Goal: Task Accomplishment & Management: Complete application form

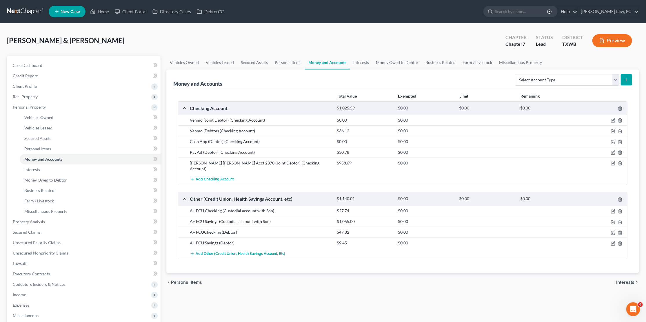
click at [24, 12] on link at bounding box center [25, 11] width 37 height 10
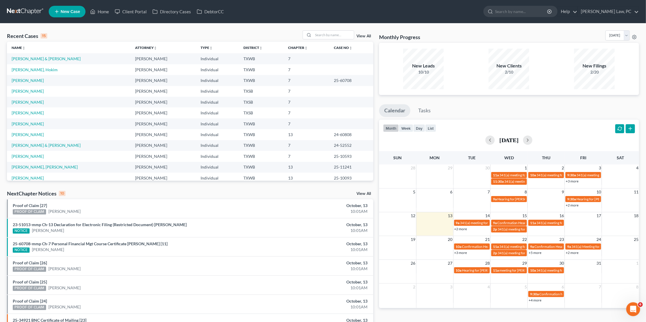
click at [77, 10] on span "New Case" at bounding box center [70, 12] width 19 height 4
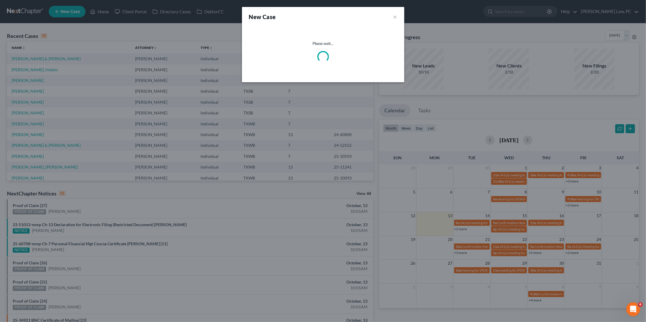
select select "79"
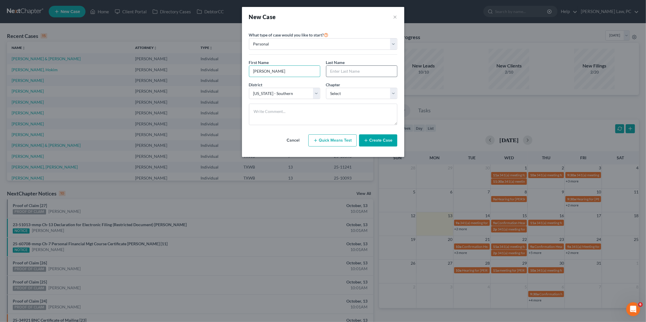
type input "William"
type input "Horner"
select select "80"
select select "0"
click at [385, 140] on button "Create Case" at bounding box center [378, 140] width 38 height 12
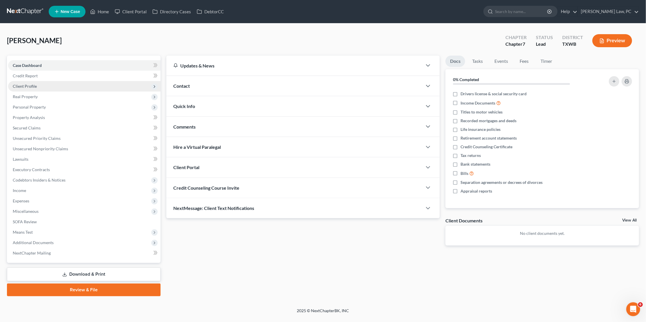
click at [130, 84] on span "Client Profile" at bounding box center [84, 86] width 152 height 10
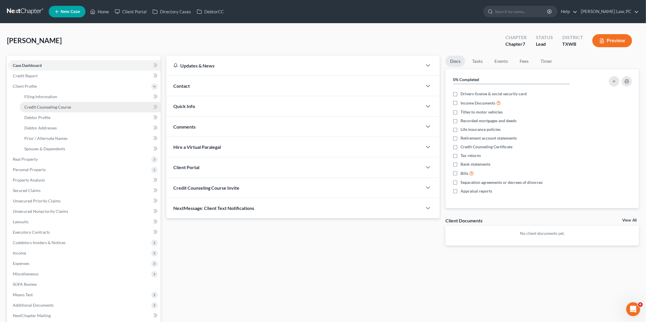
click at [117, 103] on link "Credit Counseling Course" at bounding box center [90, 107] width 141 height 10
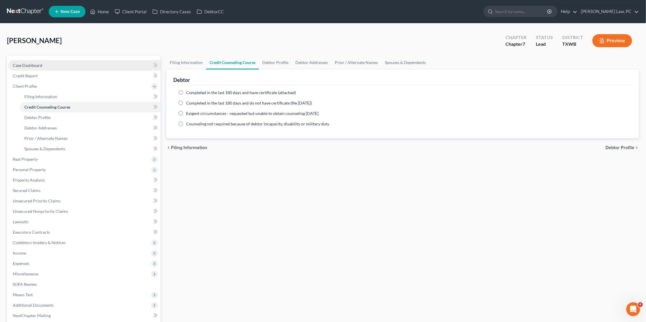
click at [38, 63] on span "Case Dashboard" at bounding box center [28, 65] width 30 height 5
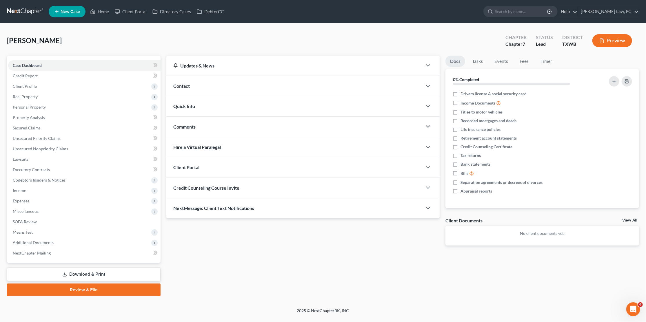
click at [219, 189] on span "Credit Counseling Course Invite" at bounding box center [206, 188] width 66 height 6
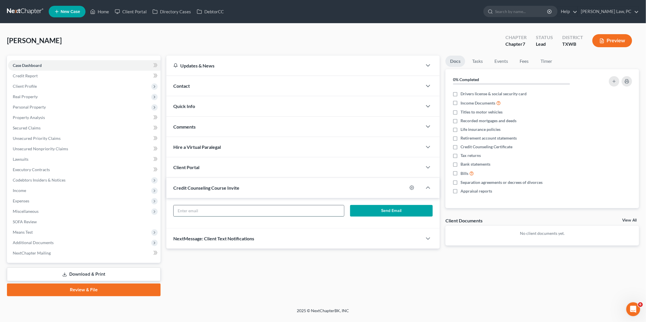
click at [221, 211] on input "text" at bounding box center [259, 210] width 170 height 11
paste input "gahornr71@gmail.com"
type input "gahornr71@gmail.com"
click at [375, 206] on button "Send Email" at bounding box center [391, 211] width 83 height 12
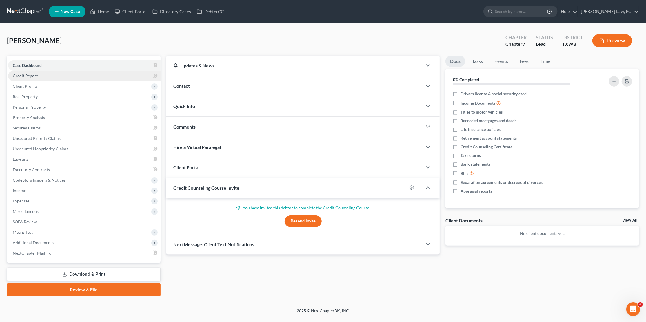
click at [94, 79] on link "Credit Report" at bounding box center [84, 76] width 152 height 10
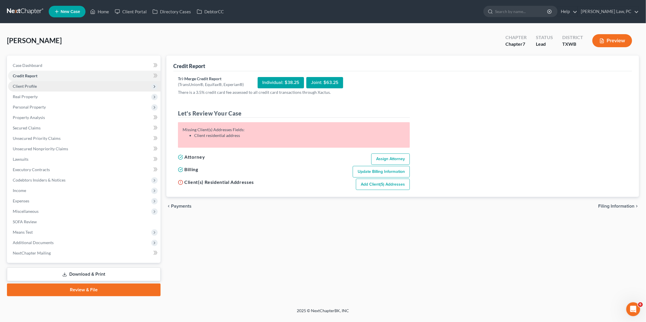
click at [83, 83] on span "Client Profile" at bounding box center [84, 86] width 152 height 10
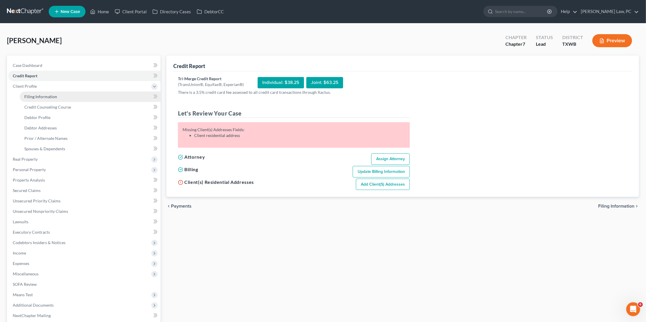
click at [85, 92] on link "Filing Information" at bounding box center [90, 97] width 141 height 10
select select "1"
select select "0"
select select "80"
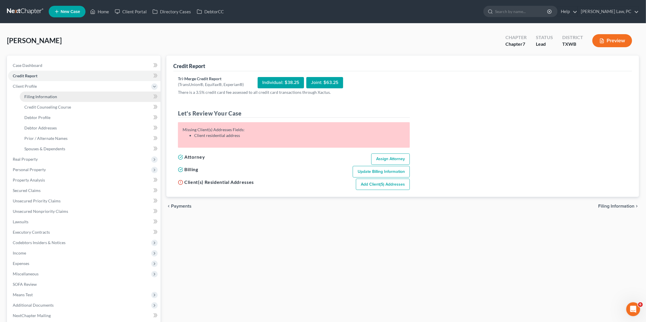
select select "45"
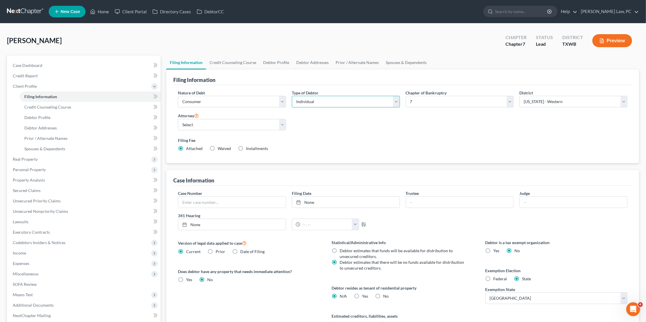
select select "1"
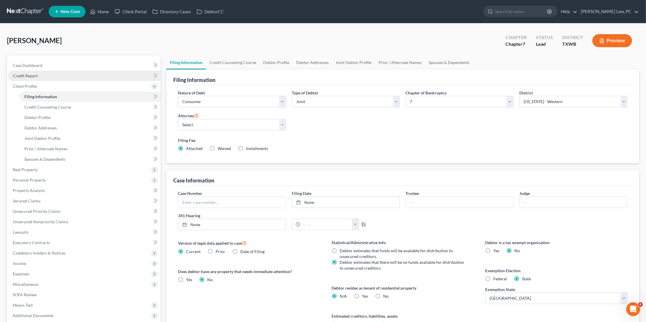
click at [73, 73] on link "Credit Report" at bounding box center [84, 76] width 152 height 10
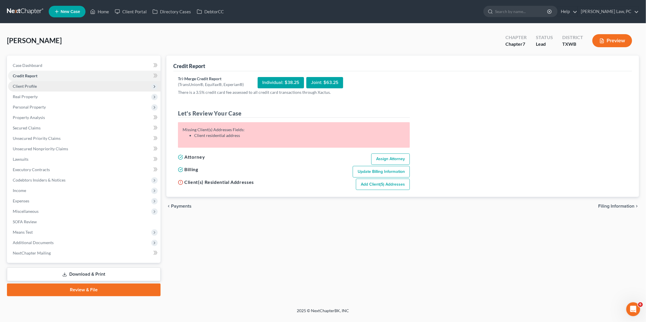
click at [61, 86] on span "Client Profile" at bounding box center [84, 86] width 152 height 10
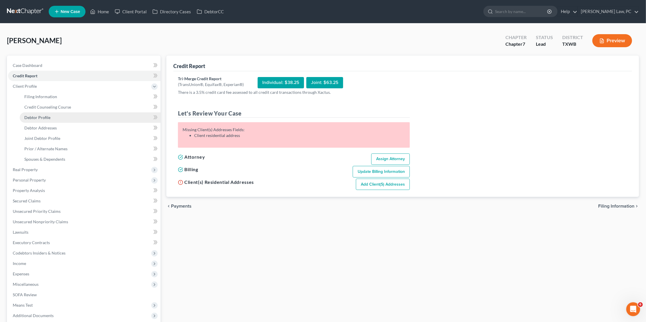
click at [58, 113] on link "Debtor Profile" at bounding box center [90, 117] width 141 height 10
select select "1"
select select "0"
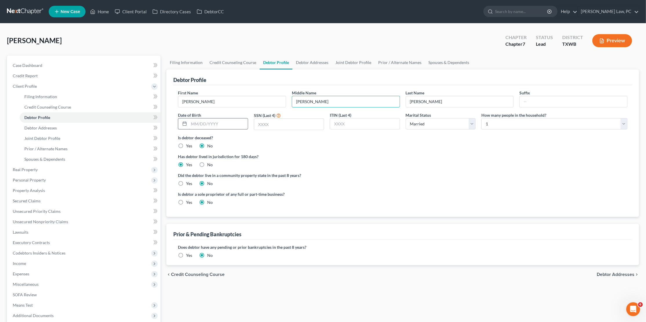
type input "Scott"
type input "09/25/1973"
click at [277, 119] on input "text" at bounding box center [289, 124] width 70 height 11
type input "8835"
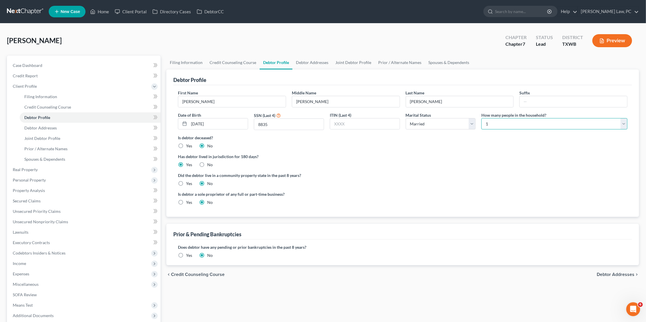
select select "1"
click at [46, 136] on span "Joint Debtor Profile" at bounding box center [42, 138] width 36 height 5
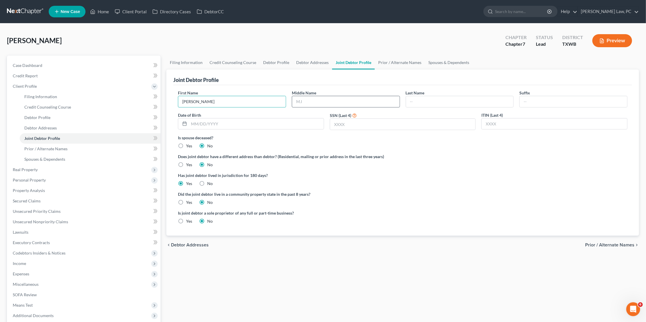
type input "Gloria"
type input "Ann"
type input "Horner"
type input "03/30/1971"
click at [364, 126] on input "text" at bounding box center [402, 124] width 145 height 11
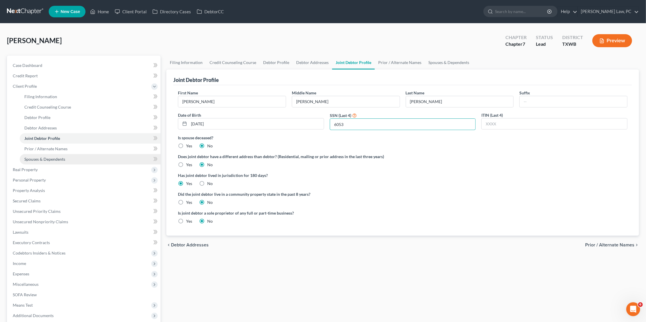
type input "6053"
click at [93, 154] on link "Spouses & Dependents" at bounding box center [90, 159] width 141 height 10
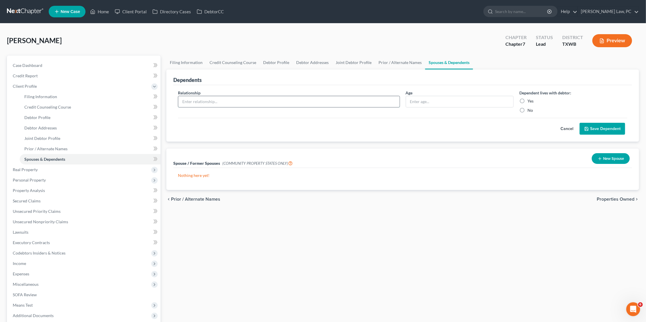
click at [207, 102] on input "text" at bounding box center [288, 101] width 221 height 11
click at [611, 159] on button "New Spouse" at bounding box center [611, 158] width 38 height 11
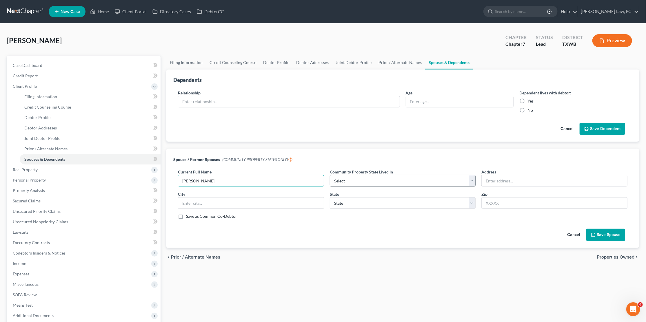
type input "Gloria Ann Horner"
select select "8"
type input "558 Tax Oak Dr"
type input "78612"
type input "Cedar Creek"
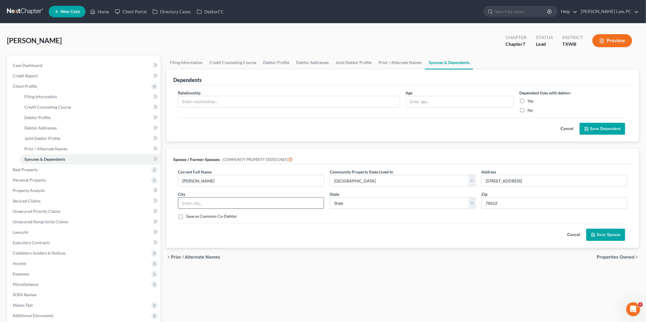
select select "45"
click at [606, 234] on button "Save Spouse" at bounding box center [605, 235] width 39 height 12
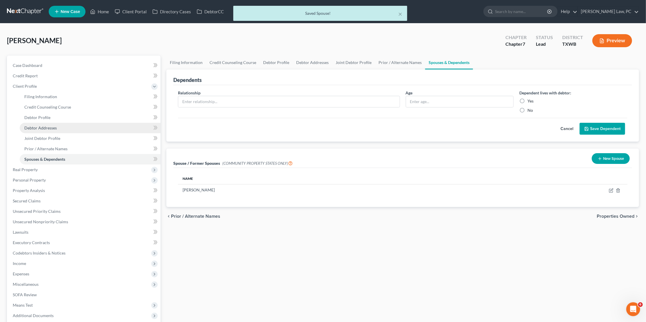
click at [71, 124] on link "Debtor Addresses" at bounding box center [90, 128] width 141 height 10
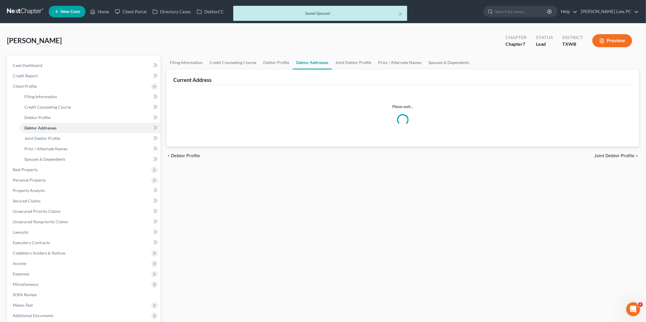
select select "0"
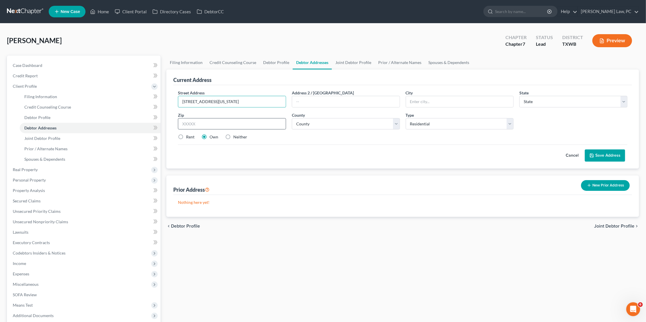
type input "558 Texas Oak Dr"
type input "78612"
type input "Cedar Creek"
select select "45"
click at [210, 123] on input "78612" at bounding box center [232, 124] width 108 height 12
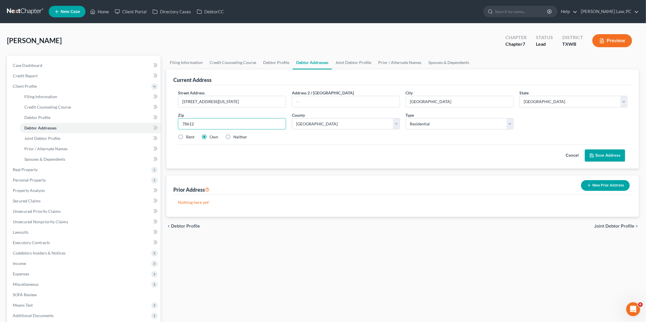
click at [210, 123] on input "78612" at bounding box center [232, 124] width 108 height 12
select select "10"
click at [597, 152] on button "Save Address" at bounding box center [605, 155] width 40 height 12
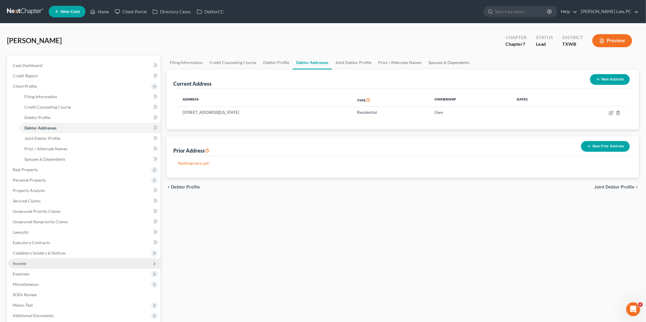
click at [24, 261] on span "Income" at bounding box center [19, 263] width 13 height 5
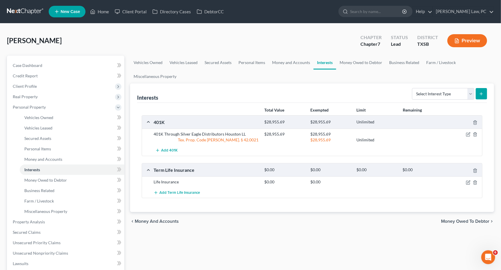
click at [37, 7] on link at bounding box center [25, 11] width 37 height 10
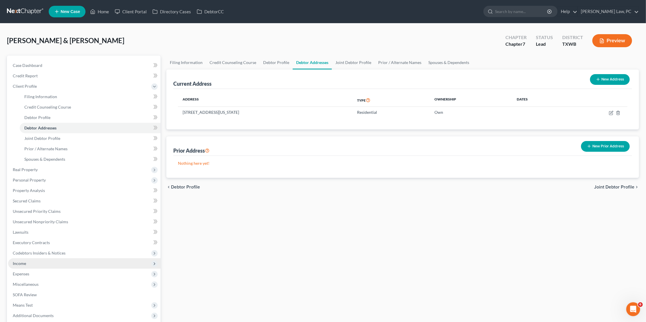
click at [33, 261] on span "Income" at bounding box center [84, 263] width 152 height 10
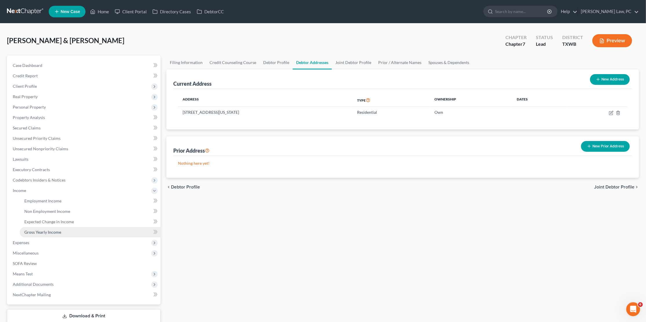
click at [53, 230] on span "Gross Yearly Income" at bounding box center [42, 232] width 37 height 5
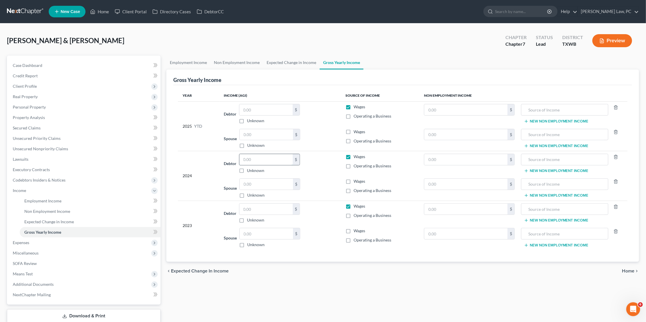
click at [259, 161] on input "text" at bounding box center [265, 159] width 53 height 11
click at [254, 211] on input "text" at bounding box center [265, 209] width 53 height 11
type input "6,636"
click at [254, 160] on input "text" at bounding box center [265, 159] width 53 height 11
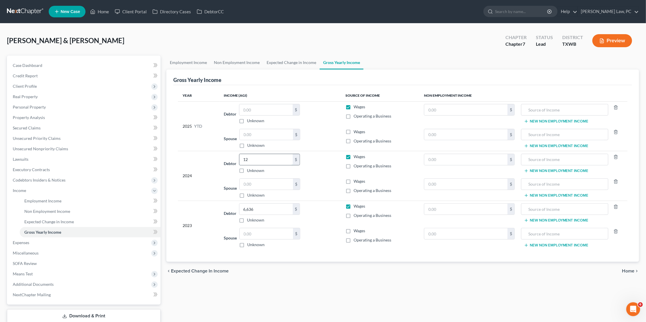
type input "126"
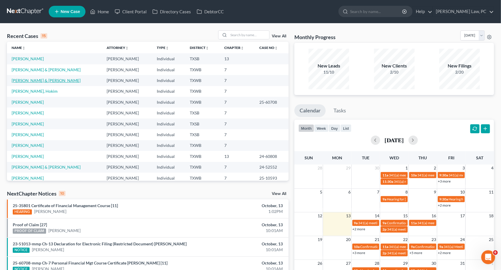
click at [22, 81] on link "[PERSON_NAME] & [PERSON_NAME]" at bounding box center [46, 80] width 69 height 5
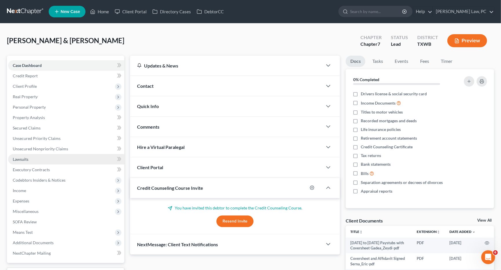
click at [28, 158] on link "Lawsuits" at bounding box center [66, 159] width 116 height 10
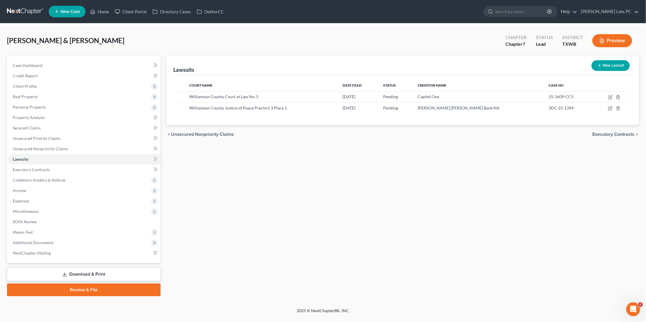
click at [21, 9] on link at bounding box center [25, 11] width 37 height 10
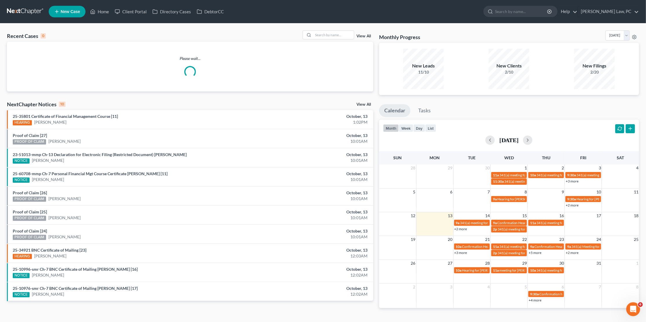
click at [72, 13] on span "New Case" at bounding box center [70, 12] width 19 height 4
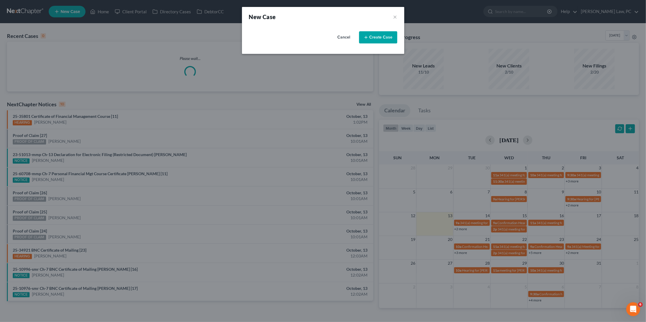
select select "79"
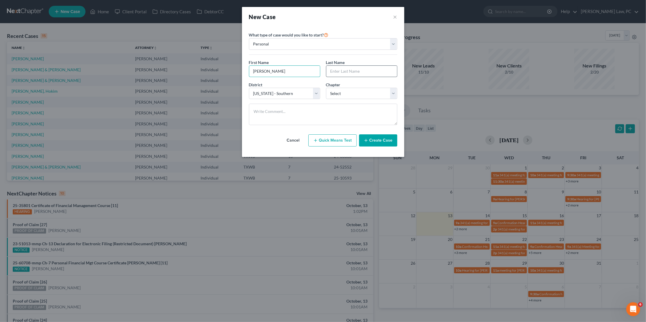
type input "[PERSON_NAME]"
select select "0"
click at [369, 140] on button "Create Case" at bounding box center [378, 140] width 38 height 12
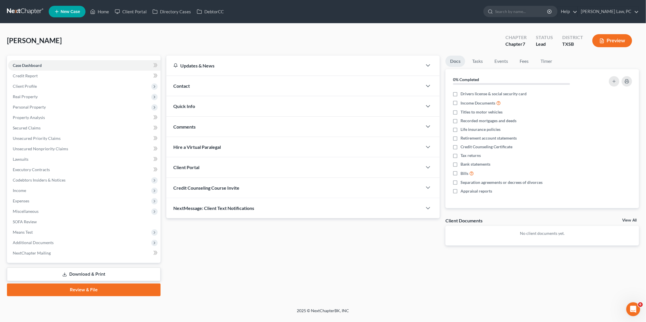
click at [220, 189] on span "Credit Counseling Course Invite" at bounding box center [206, 188] width 66 height 6
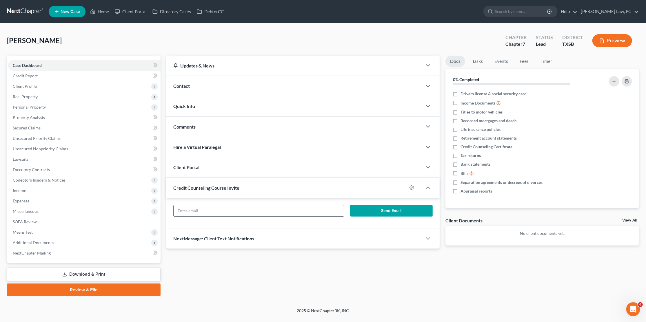
click at [187, 211] on input "text" at bounding box center [259, 210] width 170 height 11
paste input "leon.j.moran@gmail.com"
type input "leon.j.moran@gmail.com"
click at [365, 212] on button "Send Email" at bounding box center [391, 211] width 83 height 12
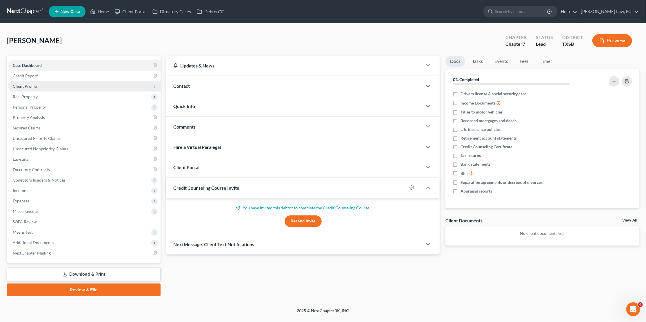
click at [65, 83] on span "Client Profile" at bounding box center [84, 86] width 152 height 10
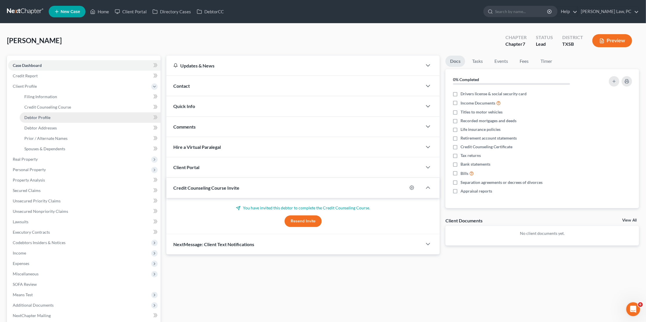
click at [51, 116] on link "Debtor Profile" at bounding box center [90, 117] width 141 height 10
select select "0"
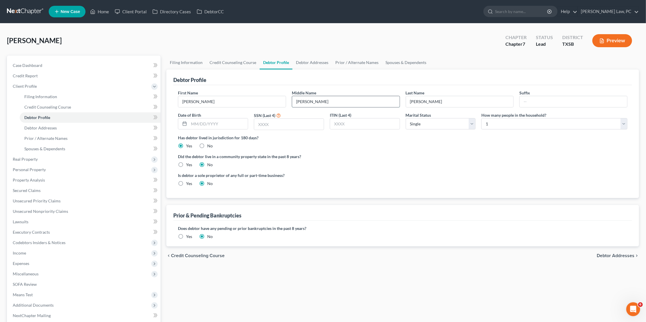
click at [322, 99] on input "Jason" at bounding box center [345, 101] width 107 height 11
type input "James"
type input "08/14/1971"
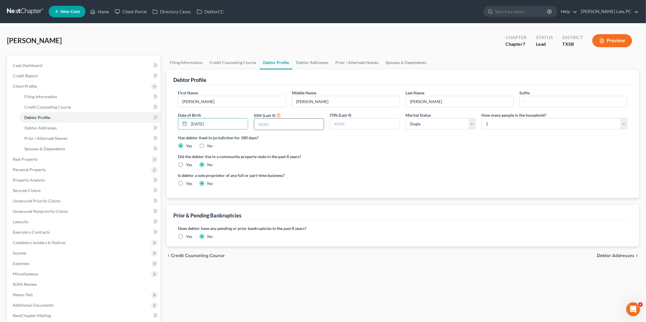
click at [289, 125] on input "text" at bounding box center [289, 124] width 70 height 11
type input "5600"
click at [49, 126] on span "Debtor Addresses" at bounding box center [40, 127] width 32 height 5
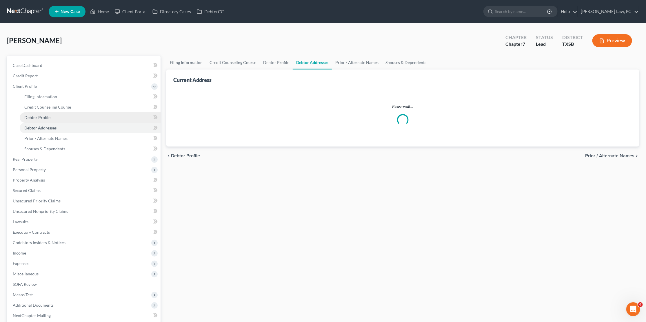
select select "0"
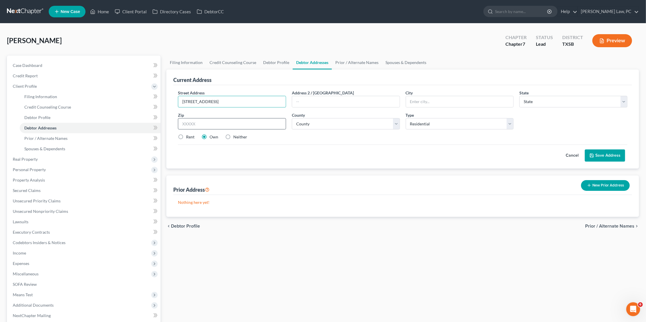
type input "144 Interstate 45 N Apt 1208"
type input "77320"
click at [186, 134] on label "Rent" at bounding box center [190, 137] width 8 height 6
click at [188, 134] on input "Rent" at bounding box center [190, 136] width 4 height 4
radio input "true"
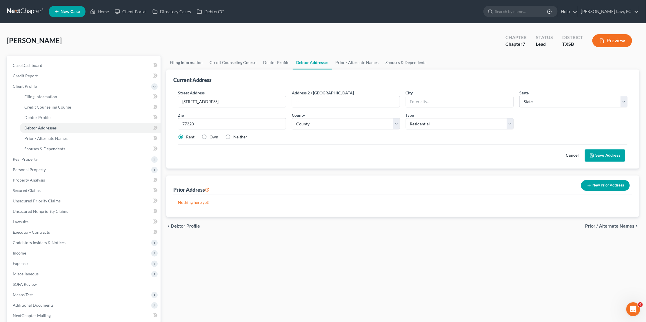
type input "Huntsville"
select select "45"
select select "235"
click at [187, 123] on input "77320" at bounding box center [232, 124] width 108 height 12
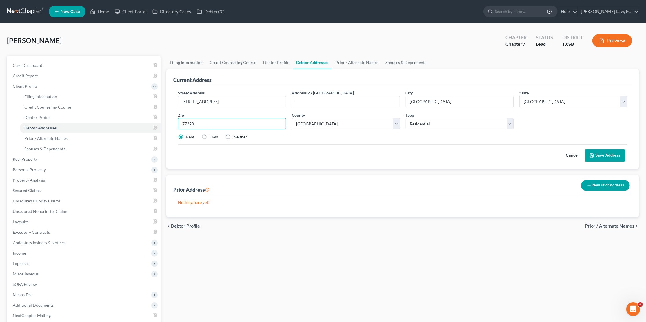
click at [187, 123] on input "77320" at bounding box center [232, 124] width 108 height 12
click at [227, 123] on input "77320" at bounding box center [232, 124] width 108 height 12
click at [610, 153] on button "Save Address" at bounding box center [605, 155] width 40 height 12
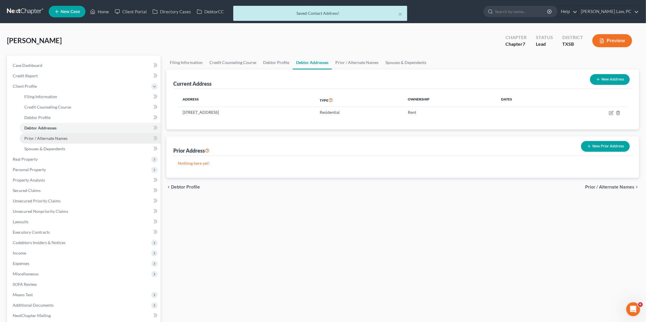
click at [45, 136] on span "Prior / Alternate Names" at bounding box center [45, 138] width 43 height 5
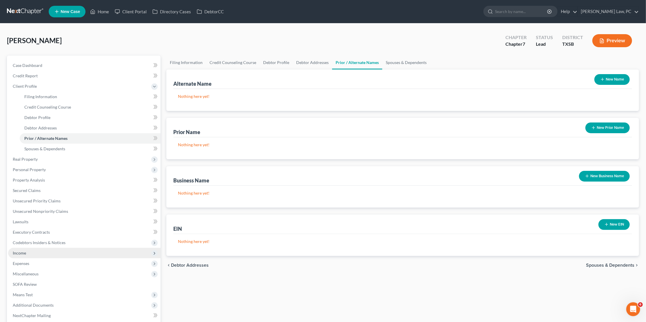
click at [20, 251] on span "Income" at bounding box center [19, 253] width 13 height 5
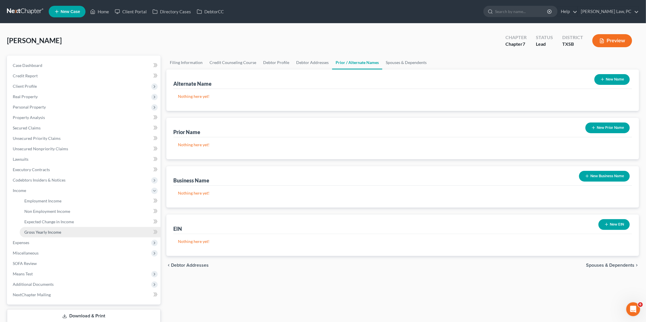
click at [40, 230] on span "Gross Yearly Income" at bounding box center [42, 232] width 37 height 5
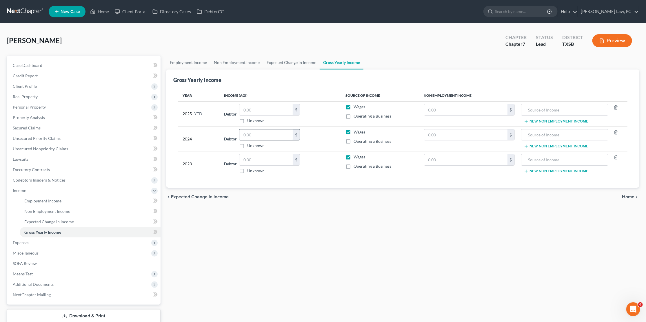
click at [266, 136] on input "text" at bounding box center [265, 134] width 53 height 11
type input "37,685"
click at [247, 157] on input "text" at bounding box center [265, 159] width 53 height 11
type input "30,968"
click at [28, 106] on span "Personal Property" at bounding box center [29, 107] width 33 height 5
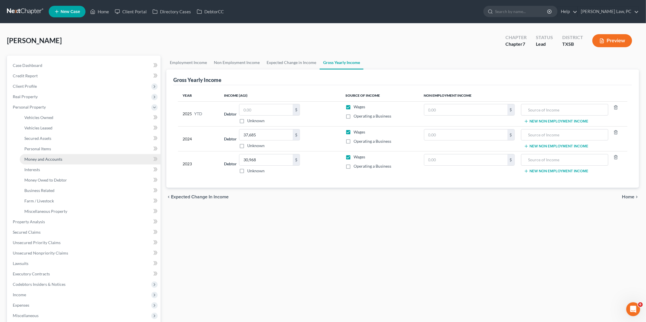
click at [57, 157] on span "Money and Accounts" at bounding box center [43, 159] width 38 height 5
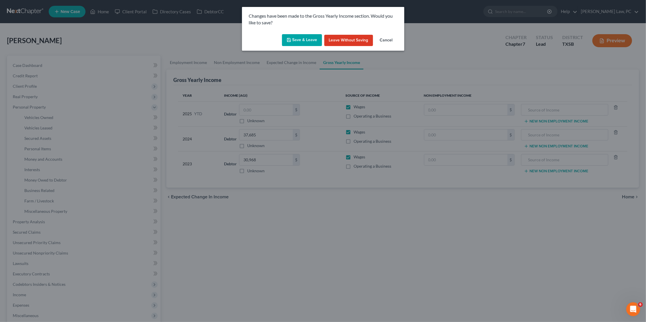
click at [308, 40] on button "Save & Leave" at bounding box center [302, 40] width 40 height 12
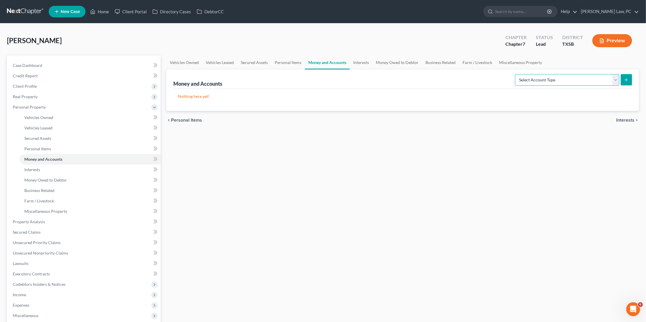
select select "checking"
click at [628, 79] on icon "submit" at bounding box center [626, 80] width 5 height 5
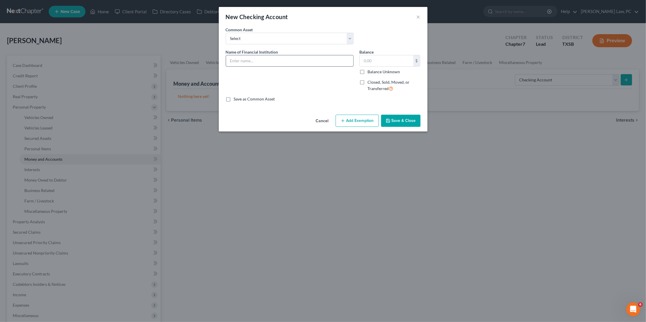
click at [260, 60] on input "text" at bounding box center [289, 60] width 127 height 11
type input "JP Morgan Chase Acct 3886"
click at [408, 115] on button "Save & Close" at bounding box center [400, 121] width 39 height 12
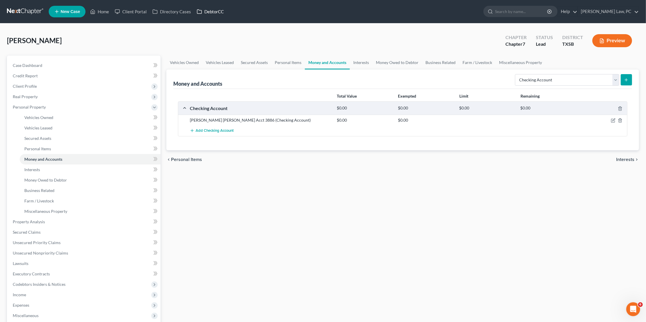
click at [211, 14] on link "DebtorCC" at bounding box center [210, 11] width 33 height 10
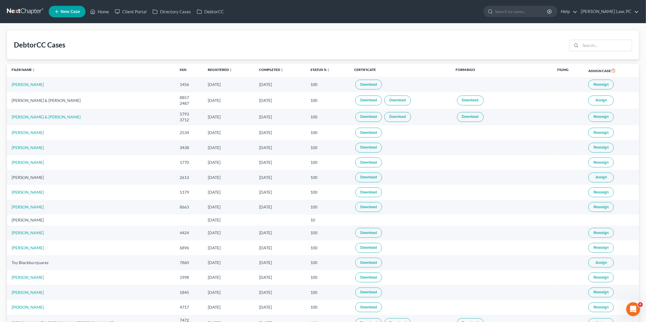
click at [29, 10] on link at bounding box center [25, 11] width 37 height 10
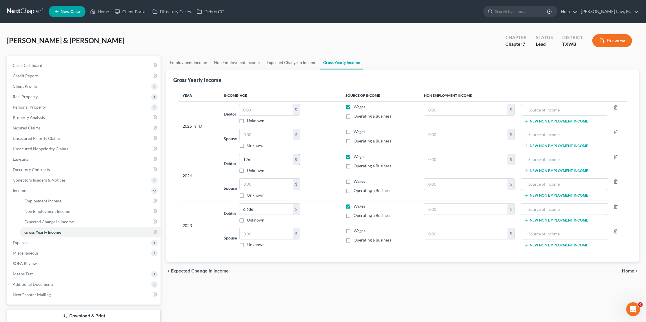
type input "126"
click at [266, 78] on div "Gross Yearly Income" at bounding box center [402, 78] width 459 height 16
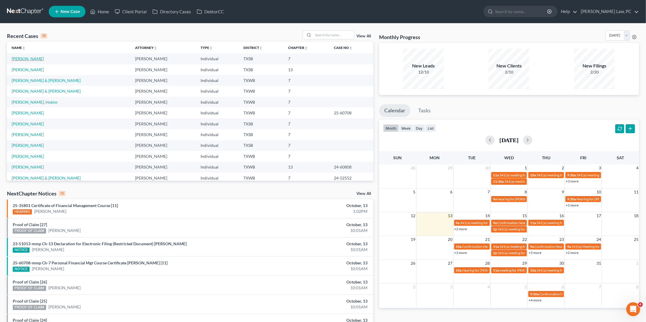
click at [28, 59] on link "Moran, Leon" at bounding box center [28, 58] width 32 height 5
click at [29, 59] on link "Moran, Leon" at bounding box center [28, 58] width 32 height 5
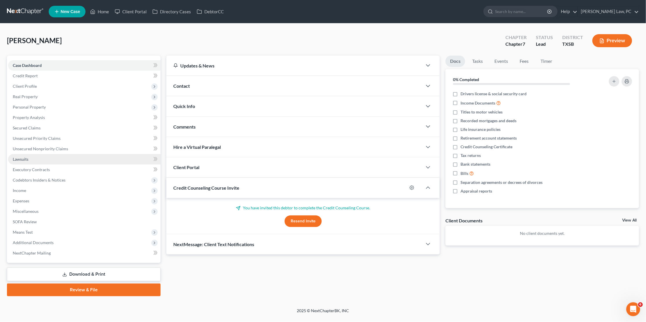
click at [24, 157] on span "Lawsuits" at bounding box center [21, 159] width 16 height 5
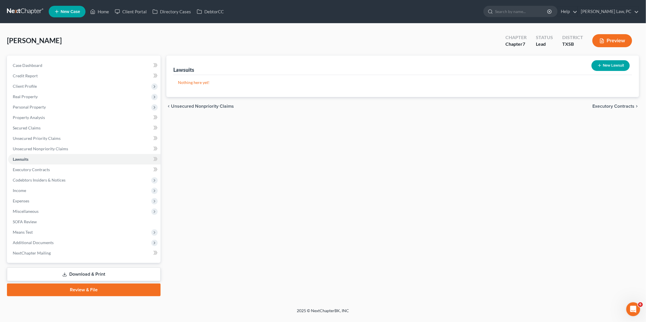
click at [611, 65] on button "New Lawsuit" at bounding box center [610, 65] width 38 height 11
select select "0"
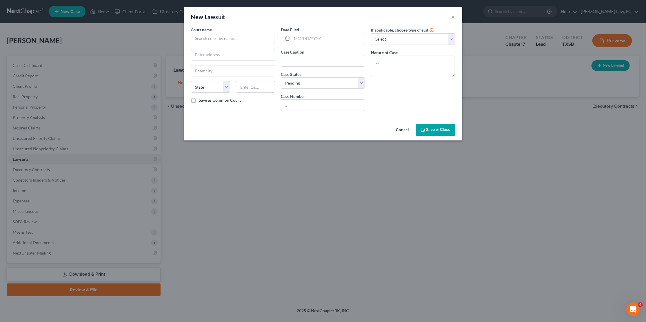
click at [318, 39] on input "text" at bounding box center [328, 38] width 73 height 11
type input "08/21/2025"
click at [231, 35] on input "text" at bounding box center [233, 39] width 84 height 12
drag, startPoint x: 217, startPoint y: 39, endPoint x: 181, endPoint y: 39, distance: 35.6
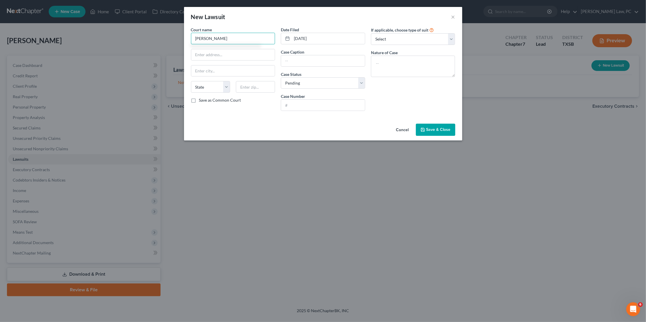
click at [181, 39] on div "New Lawsuit × Court name * walker State AL AK AR AZ CA CO CT DE DC FL GA GU HI …" at bounding box center [323, 161] width 646 height 322
click at [239, 38] on input "Walker County 278th District Court" at bounding box center [233, 39] width 84 height 12
type input "Walker County 278th District Court"
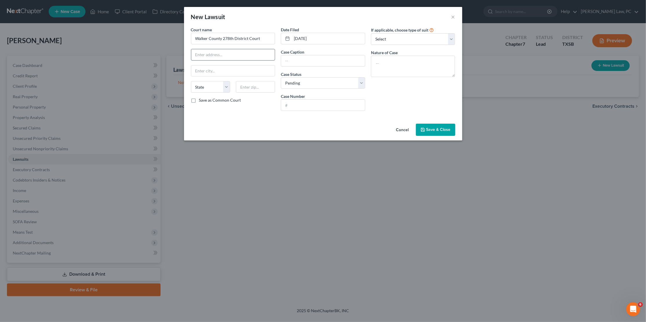
paste input "1100 University Ave # 202"
type input "1100 University Ave # 202"
type input "77340"
type input "Huntsville"
select select "45"
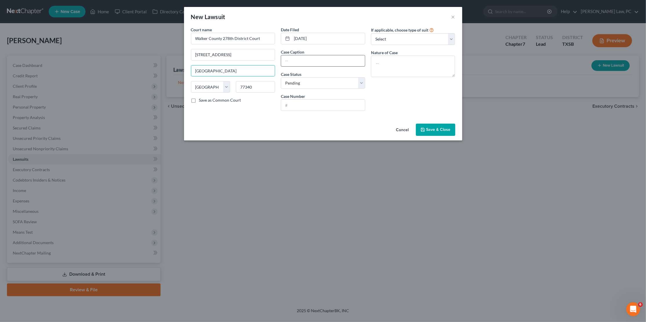
click at [312, 59] on input "text" at bounding box center [323, 60] width 84 height 11
click at [324, 60] on input "Wells Fargo Bank, NA, v. Leon J mOran" at bounding box center [323, 60] width 84 height 11
click at [343, 60] on input "Wells Fargo Bank, NA v. Leon J mOran" at bounding box center [323, 60] width 84 height 11
type input "Wells Fargo Bank, NA v. Leon J Moran"
click at [321, 103] on input "text" at bounding box center [323, 105] width 84 height 11
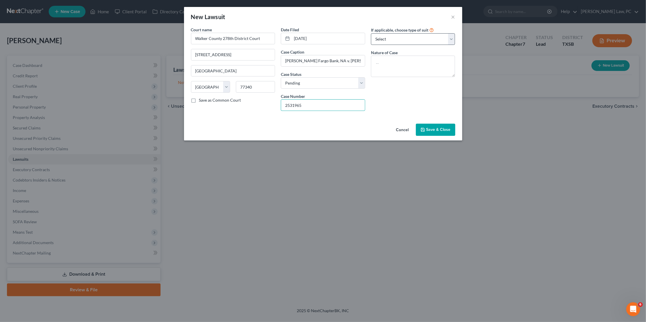
type input "2531965"
select select "4"
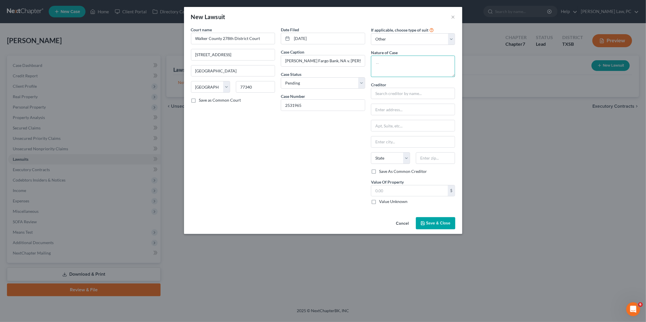
click at [402, 63] on textarea at bounding box center [413, 66] width 84 height 21
type textarea "Debt Claim"
click at [406, 94] on input "text" at bounding box center [413, 94] width 84 height 12
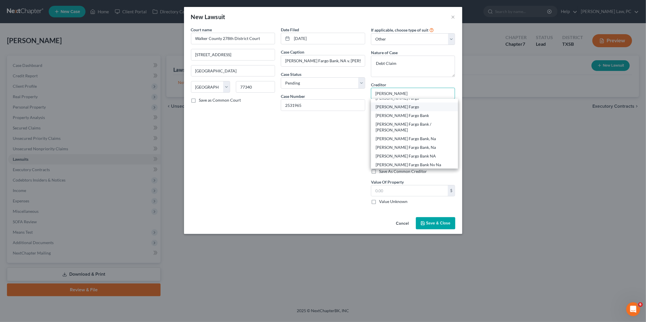
scroll to position [53, 0]
click at [416, 123] on div "Wells Fargo Bank, Na" at bounding box center [414, 126] width 78 height 6
type input "Wells Fargo Bank, Na"
type input "PO Box 6995"
type input "Portland"
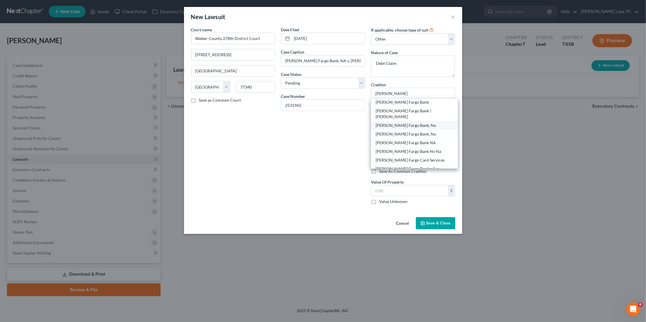
select select "38"
type input "97228"
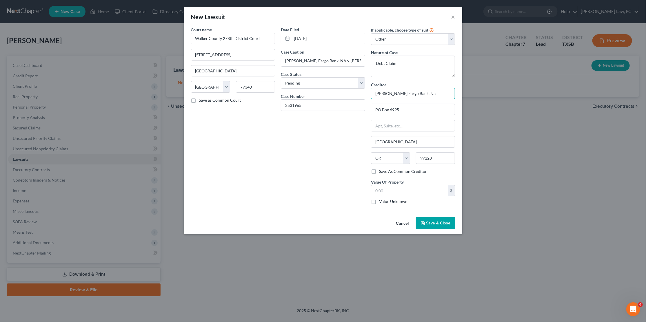
click at [418, 92] on input "Wells Fargo Bank, Na" at bounding box center [413, 94] width 84 height 12
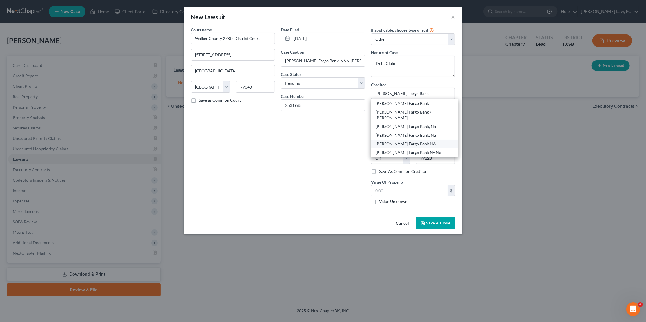
click at [419, 141] on div "Wells Fargo Bank NA" at bounding box center [414, 144] width 78 height 6
type input "Wells Fargo Bank NA"
type input "101 N. Phillips Avenue"
type input "Sioux Falls"
select select "43"
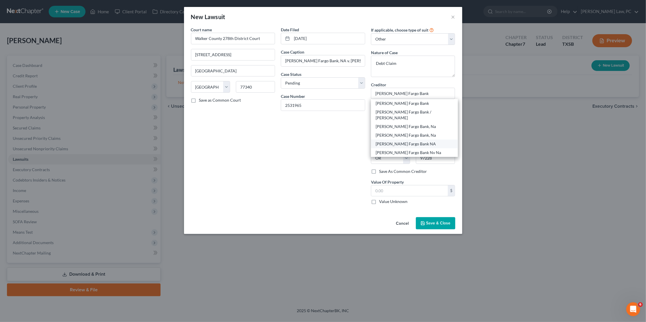
type input "57104"
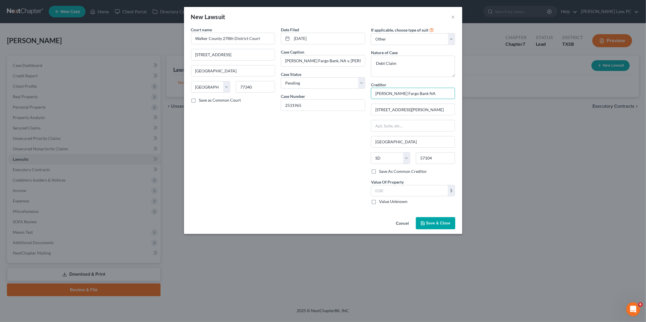
click at [421, 92] on input "Wells Fargo Bank NA" at bounding box center [413, 94] width 84 height 12
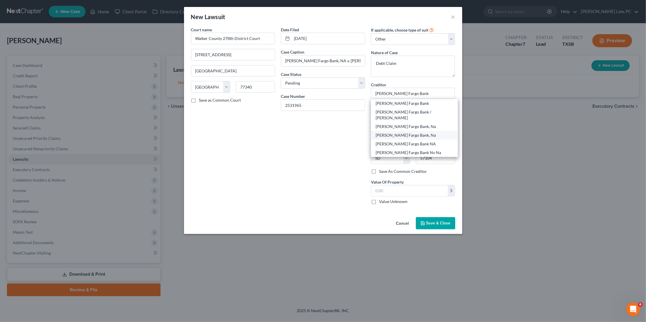
click at [413, 132] on div "Wells Fargo Bank, Na" at bounding box center [414, 135] width 78 height 6
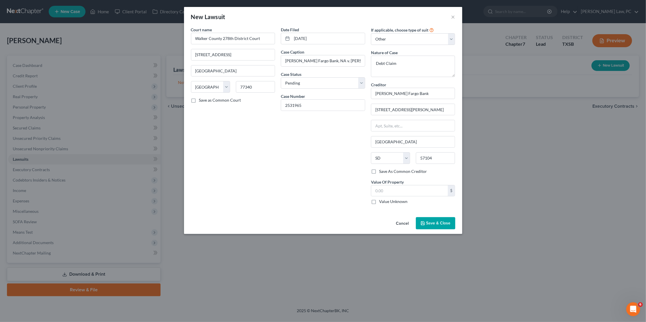
type input "Wells Fargo Bank, Na"
type input "1601 Elm St"
type input "Suite 4100"
type input "Dallas"
select select "45"
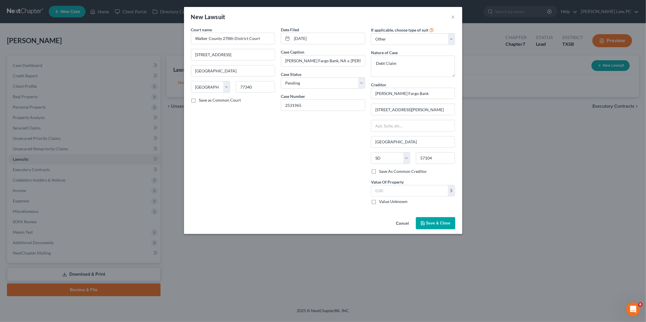
type input "75201"
click at [416, 93] on input "Wells Fargo Bank, Na" at bounding box center [413, 94] width 84 height 12
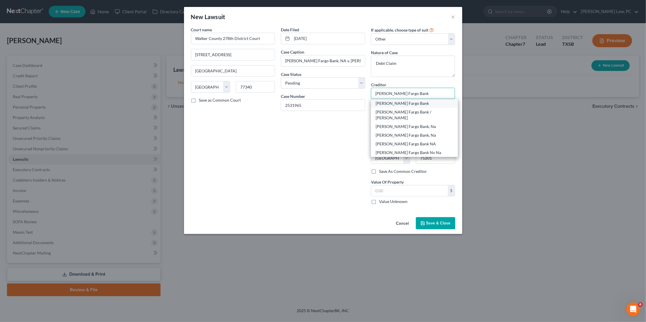
type input "Wells Fargo Bank"
click at [417, 103] on div "Wells Fargo Bank" at bounding box center [414, 104] width 78 height 6
type input "Po Box 14517"
type input "Des Moines"
select select "16"
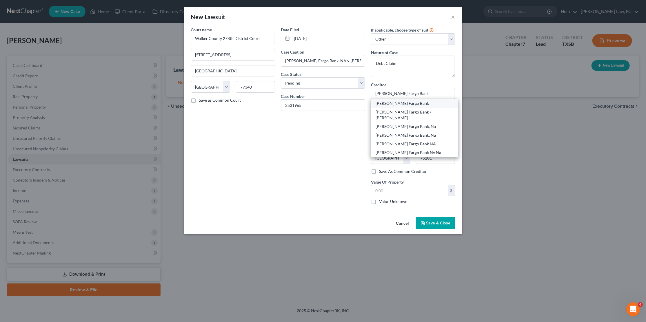
type input "50306"
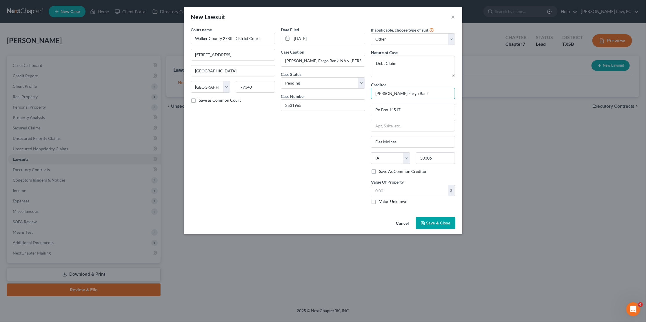
click at [416, 95] on input "Wells Fargo Bank" at bounding box center [413, 94] width 84 height 12
click at [416, 111] on div "Wells Fargo Bank, Na" at bounding box center [405, 112] width 60 height 6
type input "Wells Fargo Bank, Na"
type input "1601 Elm St"
type input "Suite 4100"
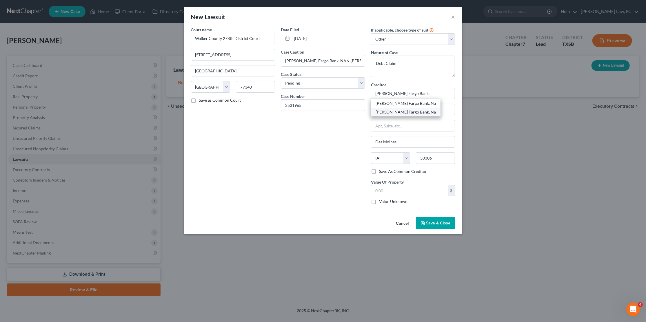
type input "Dallas"
select select "45"
type input "75201"
click at [436, 221] on span "Save & Close" at bounding box center [438, 223] width 24 height 5
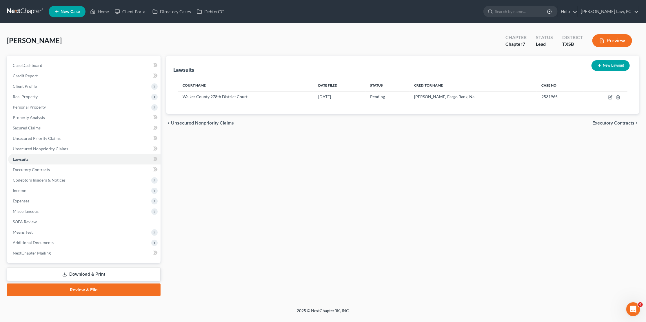
click at [26, 9] on link at bounding box center [25, 11] width 37 height 10
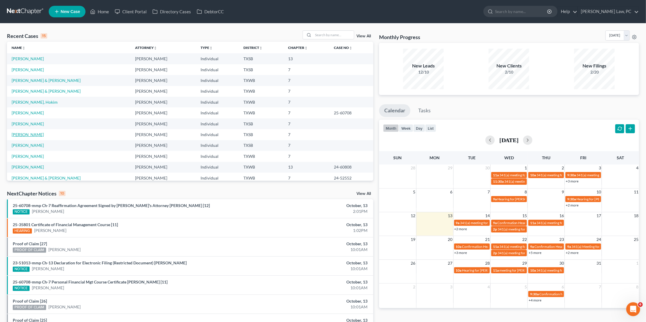
click at [25, 132] on link "[PERSON_NAME]" at bounding box center [28, 134] width 32 height 5
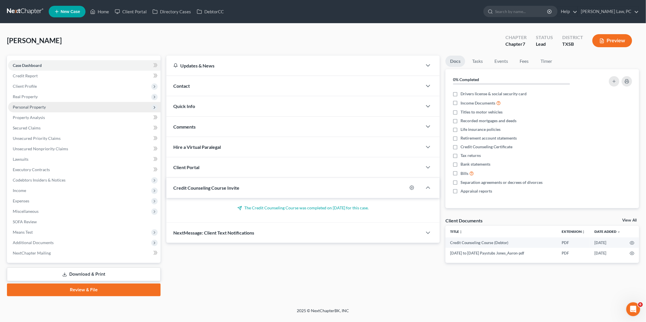
click at [67, 104] on span "Personal Property" at bounding box center [84, 107] width 152 height 10
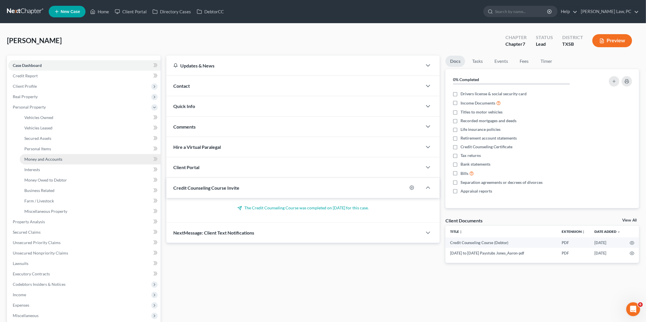
click at [61, 157] on span "Money and Accounts" at bounding box center [43, 159] width 38 height 5
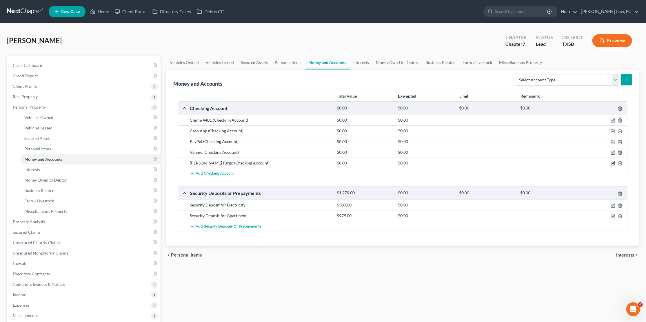
click at [613, 161] on icon "button" at bounding box center [613, 163] width 5 height 5
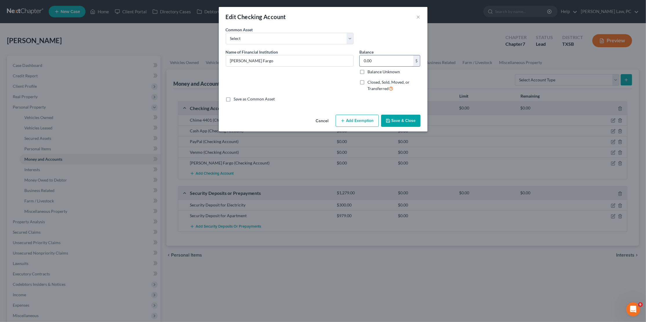
click at [379, 57] on input "0.00" at bounding box center [387, 60] width 54 height 11
click at [367, 82] on label "Closed, Sold, Moved, or Transferred" at bounding box center [393, 85] width 53 height 12
click at [370, 82] on input "Closed, Sold, Moved, or Transferred" at bounding box center [372, 81] width 4 height 4
checkbox input "true"
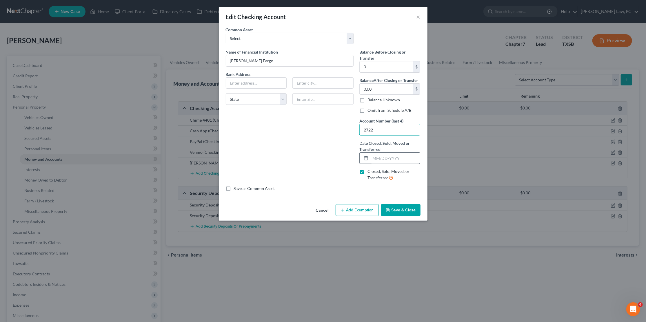
type input "2722"
click at [384, 159] on input "text" at bounding box center [395, 158] width 50 height 11
type input "11/06/2024"
click at [410, 205] on button "Save & Close" at bounding box center [400, 210] width 39 height 12
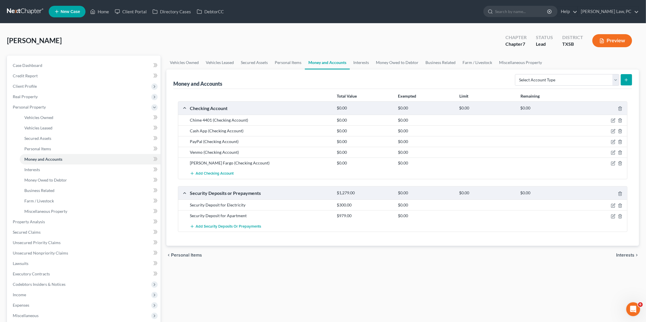
click at [27, 10] on link at bounding box center [25, 11] width 37 height 10
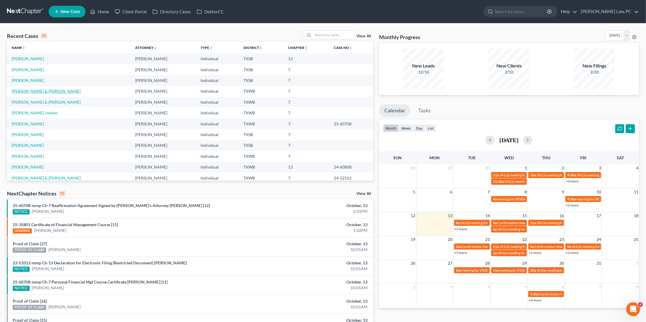
click at [24, 90] on link "[PERSON_NAME] & [PERSON_NAME]" at bounding box center [46, 91] width 69 height 5
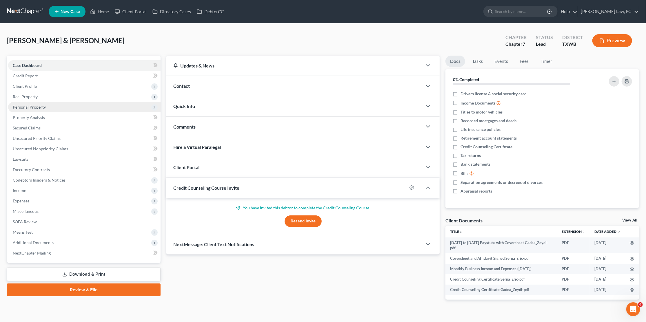
click at [44, 105] on span "Personal Property" at bounding box center [29, 107] width 33 height 5
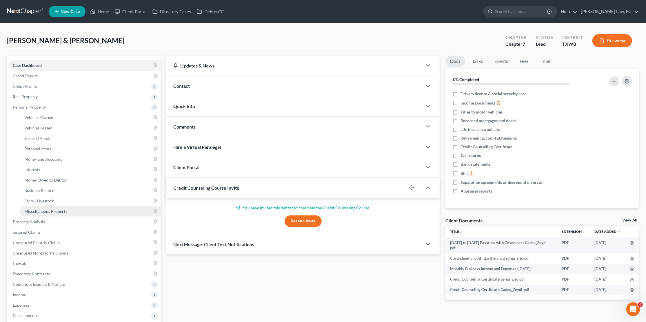
click at [45, 209] on span "Miscellaneous Property" at bounding box center [45, 211] width 43 height 5
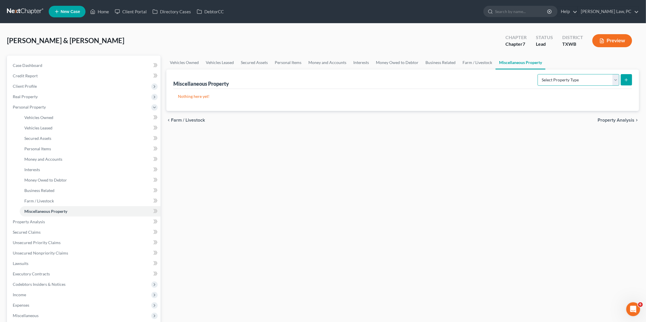
select select "transferred"
click at [625, 81] on icon "submit" at bounding box center [626, 80] width 5 height 5
select select "Ordinary (within 2 years)"
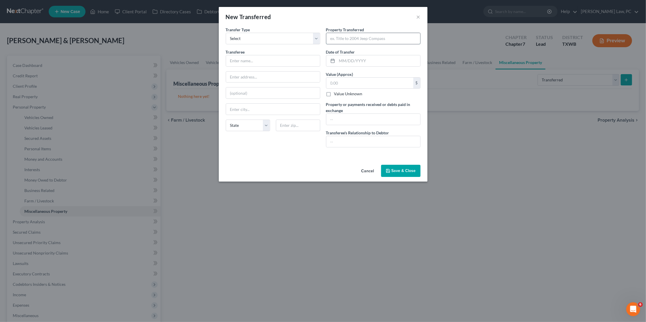
click at [393, 36] on input "text" at bounding box center [373, 38] width 94 height 11
click at [365, 137] on input "text" at bounding box center [373, 141] width 94 height 11
click at [348, 140] on input "Parents to Joint Debtor" at bounding box center [373, 141] width 94 height 11
type input "Parents of Joint Debtor"
click at [398, 169] on button "Save & Close" at bounding box center [400, 171] width 39 height 12
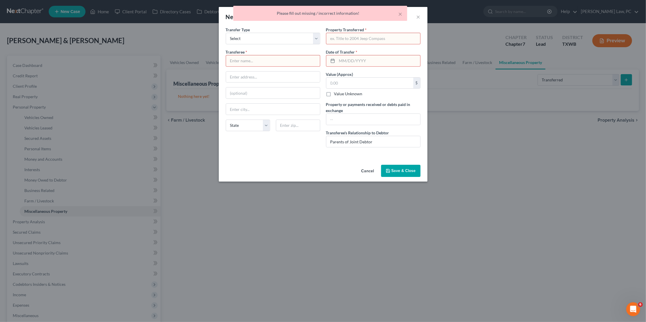
click at [420, 17] on div "× Please fill out missing / incorrect information!" at bounding box center [320, 15] width 646 height 18
click at [417, 14] on div "× Please fill out missing / incorrect information!" at bounding box center [320, 15] width 646 height 18
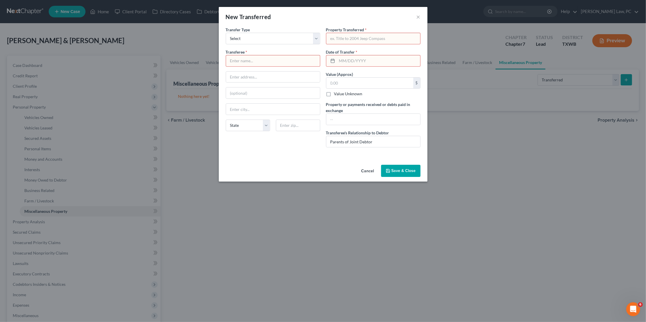
click at [364, 167] on button "Cancel" at bounding box center [368, 171] width 22 height 12
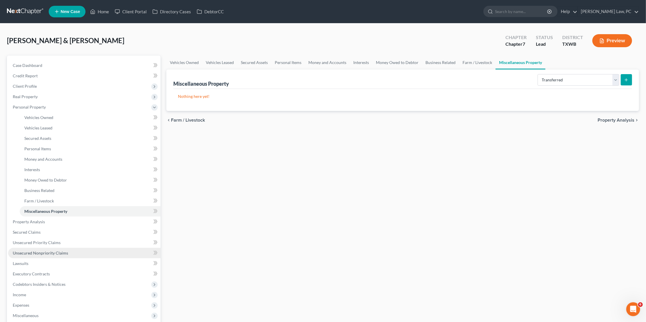
click at [44, 251] on span "Unsecured Nonpriority Claims" at bounding box center [40, 253] width 55 height 5
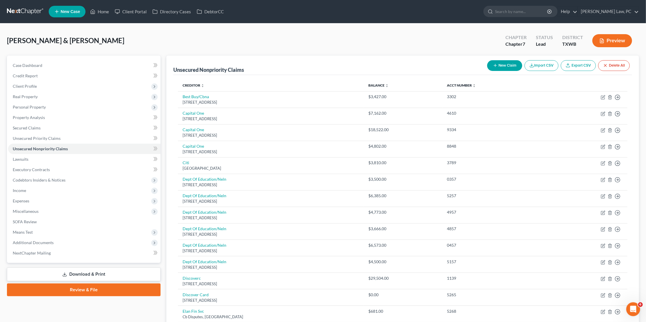
click at [30, 11] on link at bounding box center [25, 11] width 37 height 10
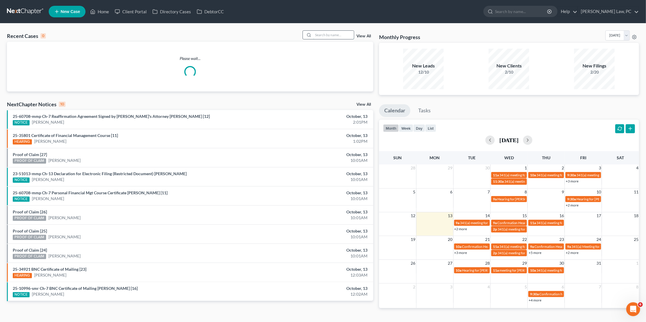
click at [346, 34] on input "search" at bounding box center [333, 35] width 41 height 8
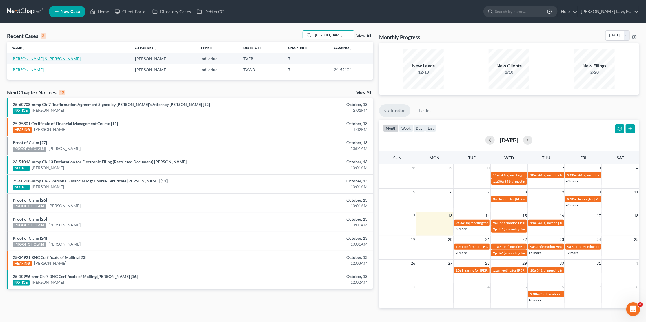
type input "[PERSON_NAME]"
click at [34, 57] on link "[PERSON_NAME] & [PERSON_NAME]" at bounding box center [46, 58] width 69 height 5
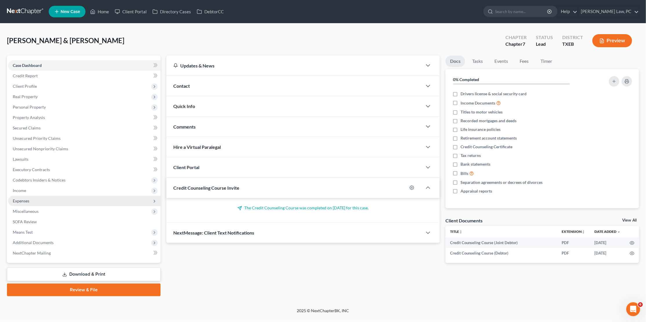
click at [50, 196] on span "Expenses" at bounding box center [84, 201] width 152 height 10
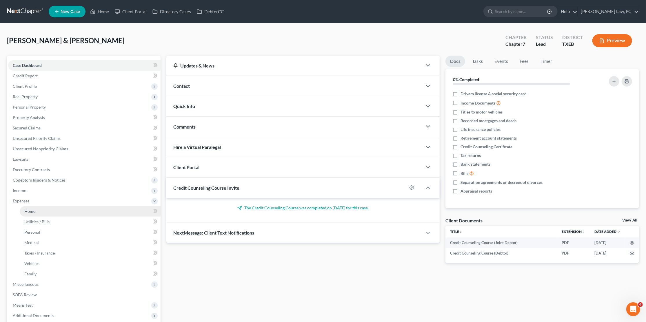
click at [38, 207] on link "Home" at bounding box center [90, 211] width 141 height 10
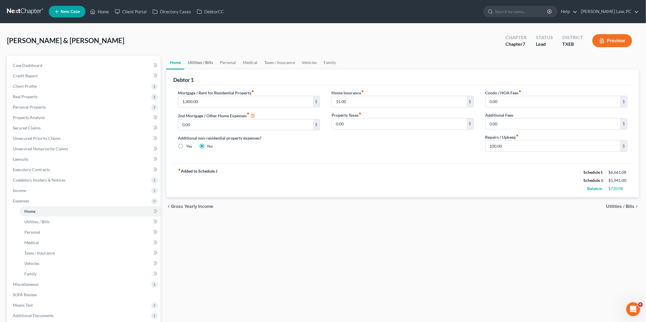
click at [206, 61] on link "Utilities / Bills" at bounding box center [200, 63] width 32 height 14
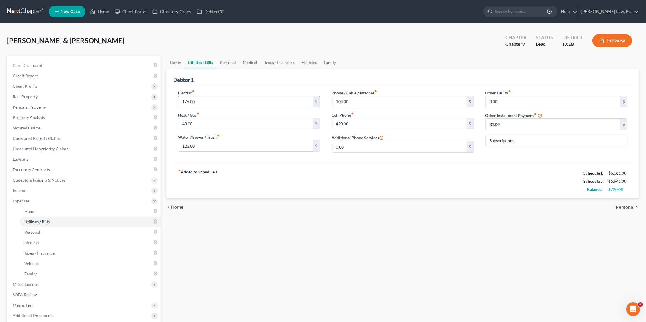
drag, startPoint x: 199, startPoint y: 101, endPoint x: 180, endPoint y: 100, distance: 18.9
click at [180, 100] on input "175.00" at bounding box center [245, 101] width 134 height 11
type input "350"
type input "250"
click at [354, 100] on input "104.00" at bounding box center [399, 101] width 134 height 11
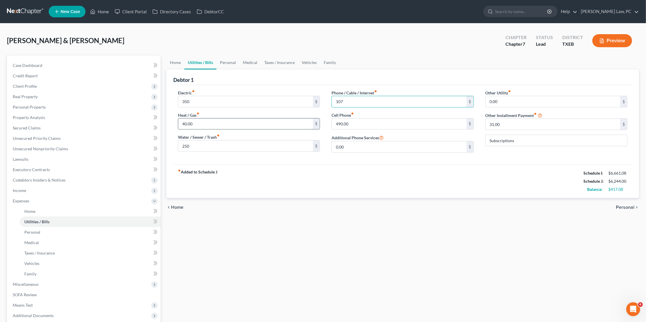
type input "107"
click at [198, 121] on input "40.00" at bounding box center [245, 123] width 134 height 11
type input "100"
click at [507, 100] on input "0.00" at bounding box center [553, 101] width 134 height 11
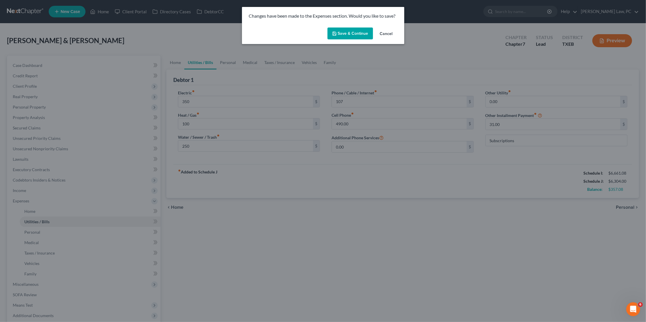
click at [361, 31] on button "Save & Continue" at bounding box center [349, 34] width 45 height 12
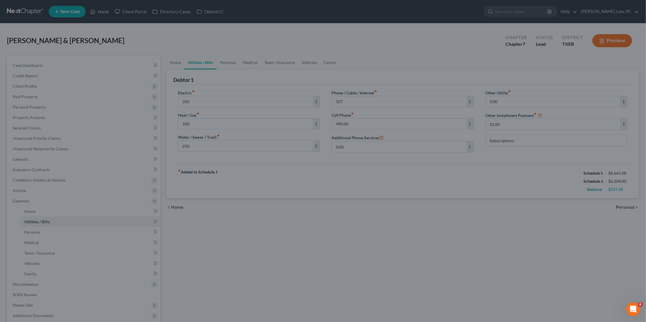
type input "350.00"
type input "100.00"
type input "250.00"
type input "107.00"
